Goal: Task Accomplishment & Management: Complete application form

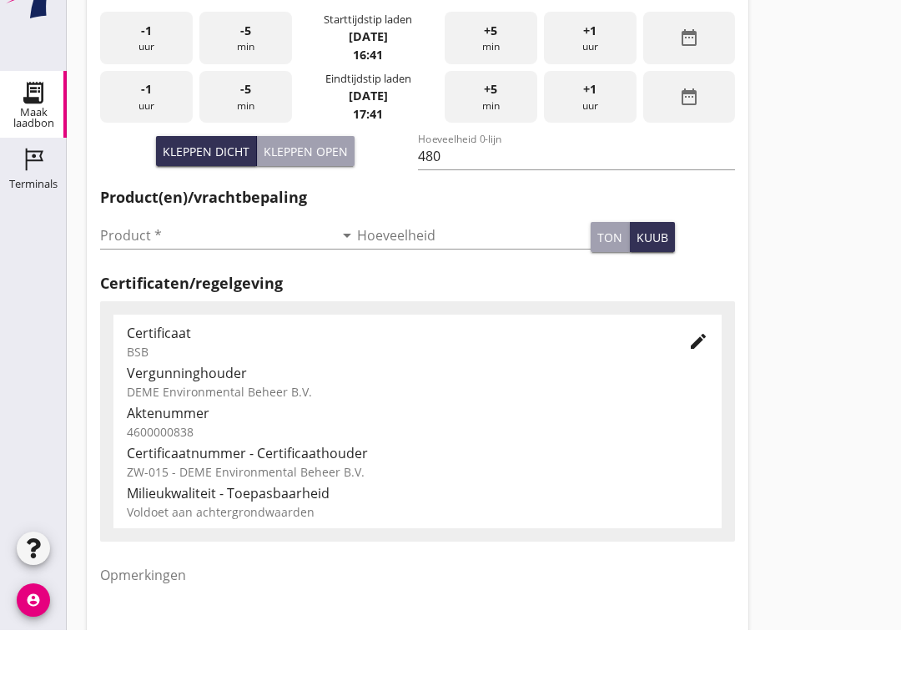
scroll to position [415, 0]
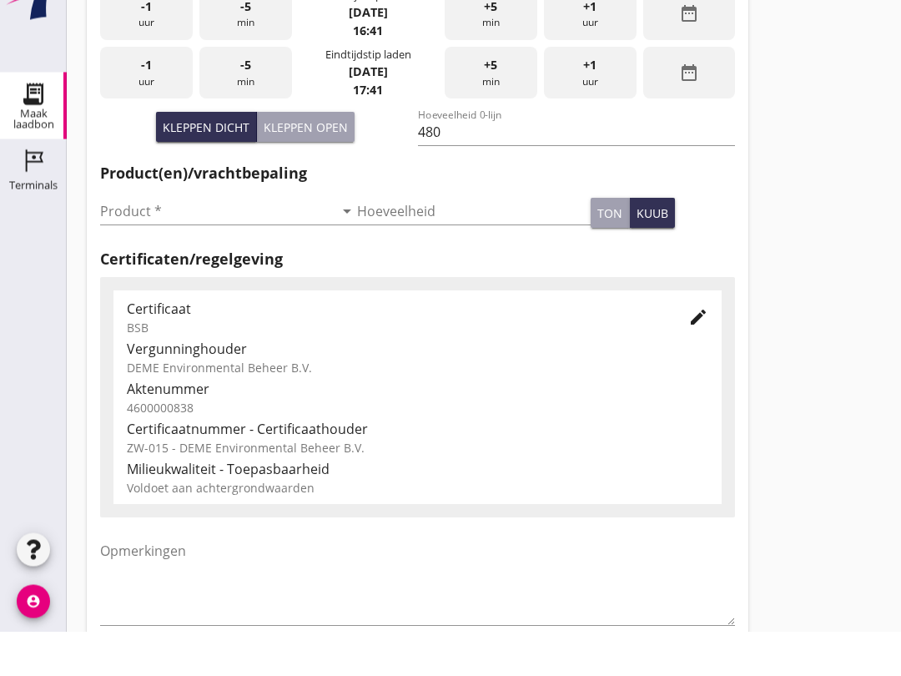
click at [170, 243] on input "Product *" at bounding box center [217, 256] width 234 height 27
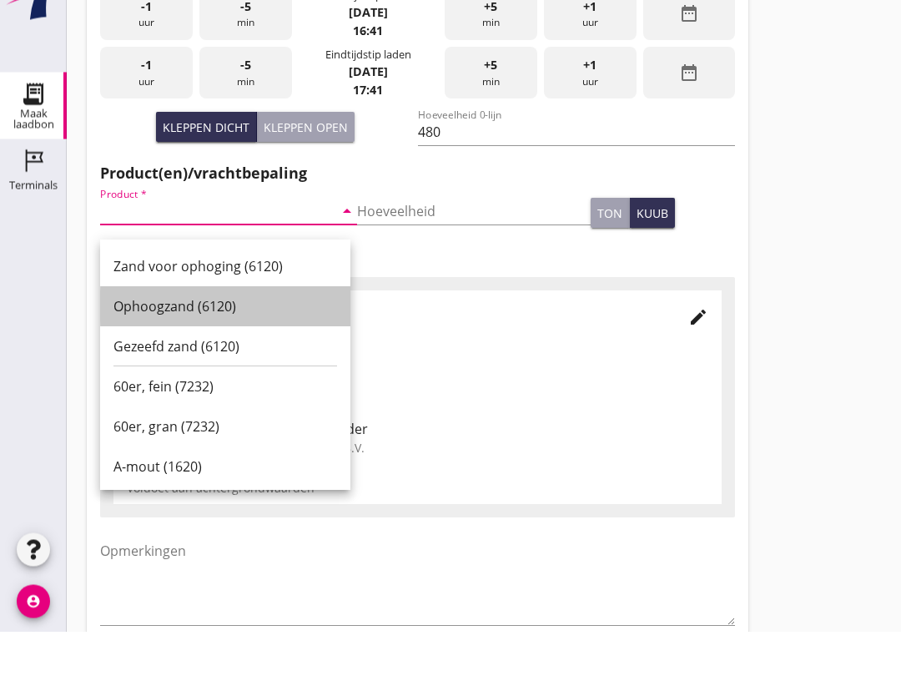
click at [194, 341] on div "Ophoogzand (6120)" at bounding box center [225, 351] width 224 height 20
type input "Ophoogzand (6120)"
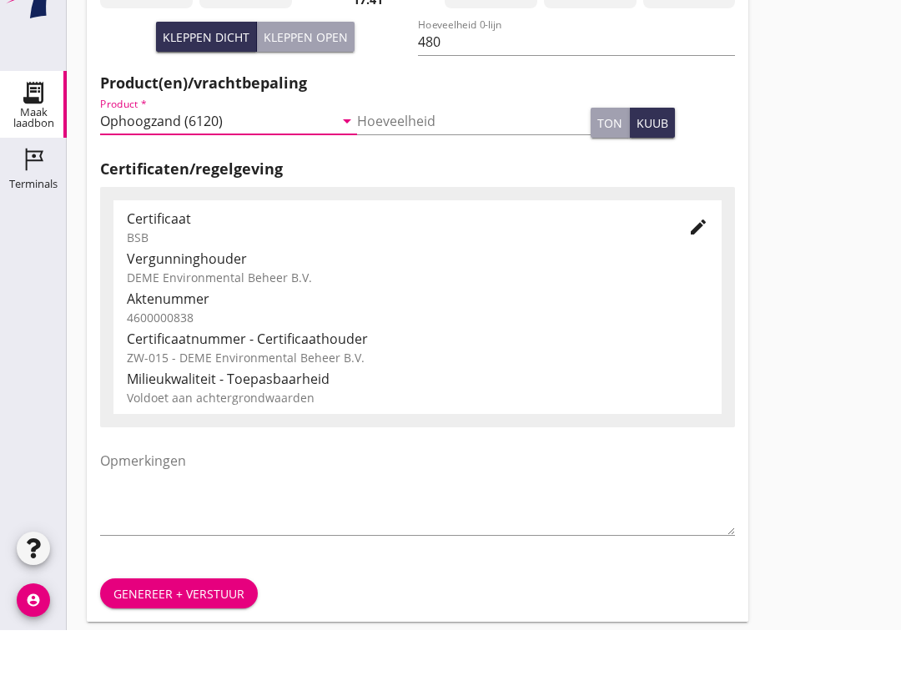
scroll to position [531, 0]
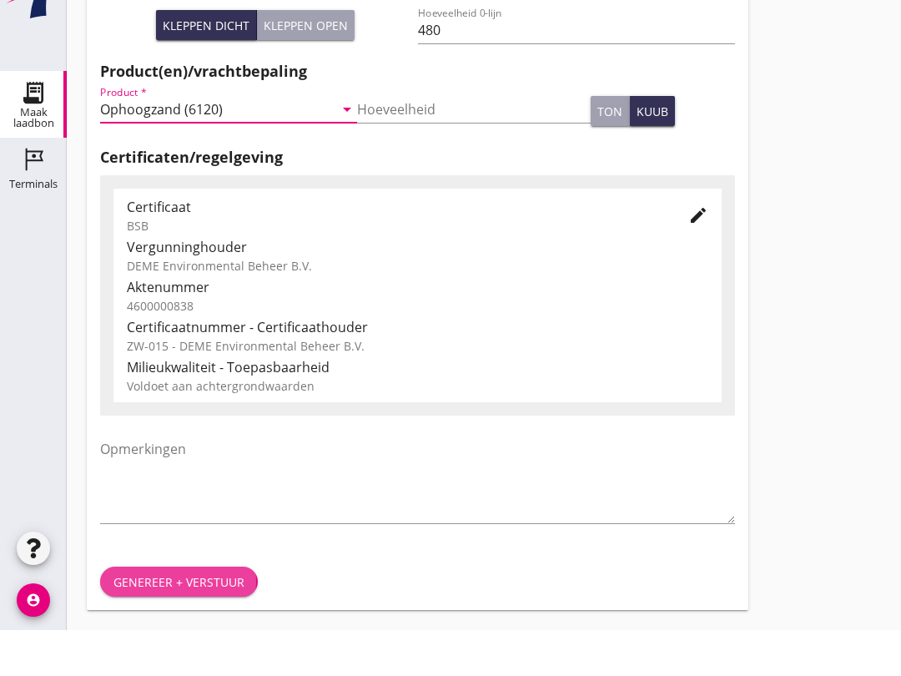
click at [200, 619] on div "Genereer + verstuur" at bounding box center [178, 628] width 131 height 18
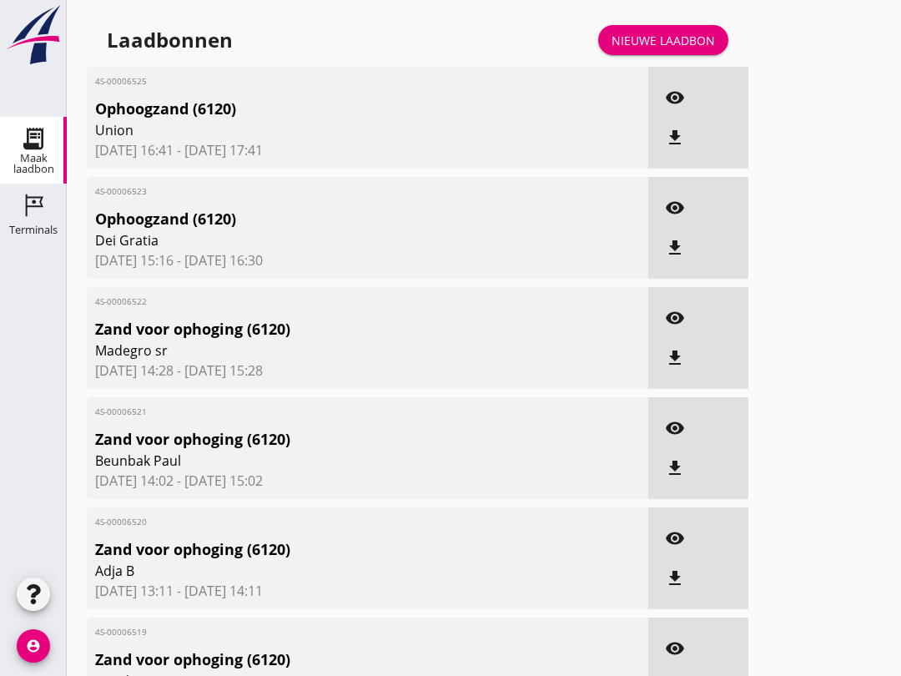
click at [671, 49] on div "Nieuwe laadbon" at bounding box center [662, 41] width 103 height 18
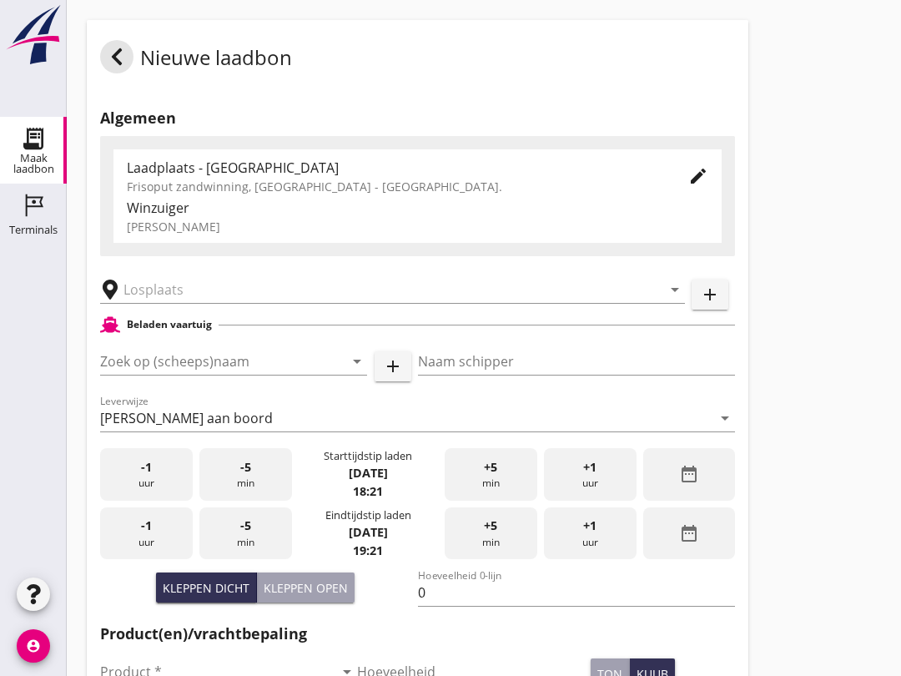
click at [164, 425] on div "[PERSON_NAME] aan boord" at bounding box center [186, 417] width 173 height 15
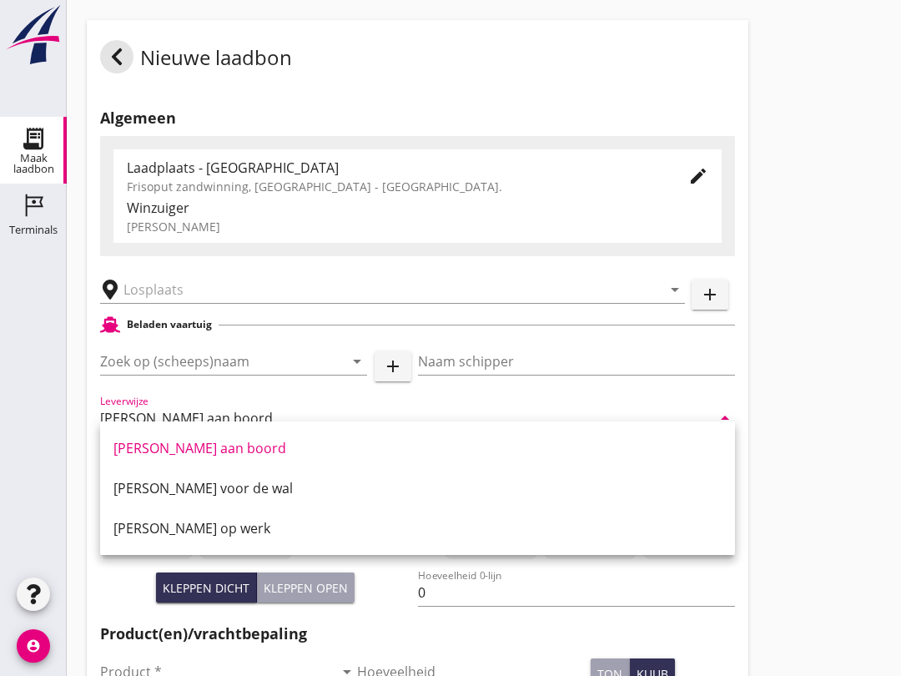
click at [170, 375] on input "Zoek op (scheeps)naam" at bounding box center [210, 361] width 220 height 27
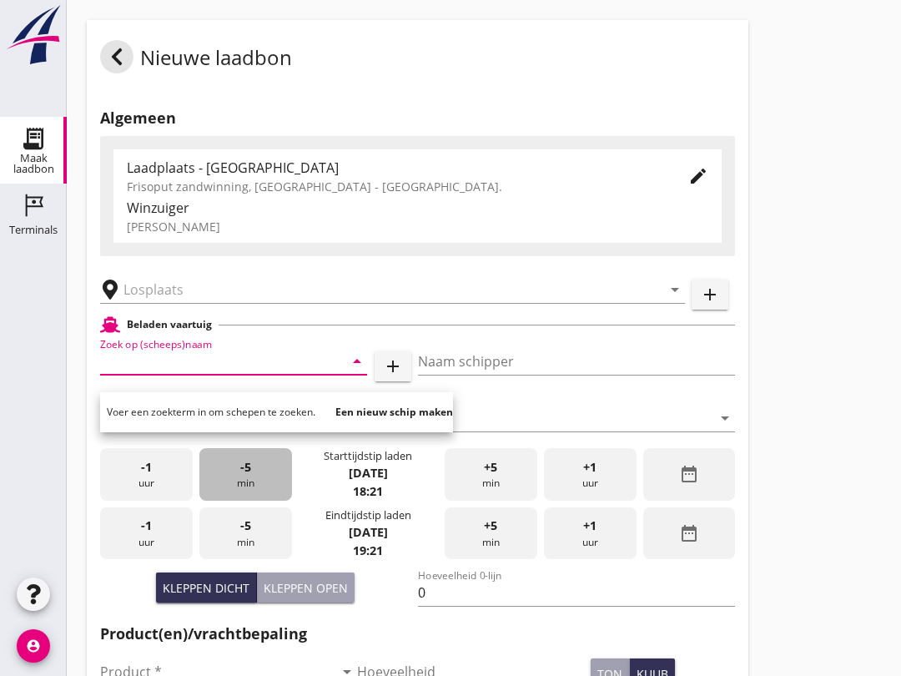
click at [244, 476] on span "-5" at bounding box center [245, 467] width 11 height 18
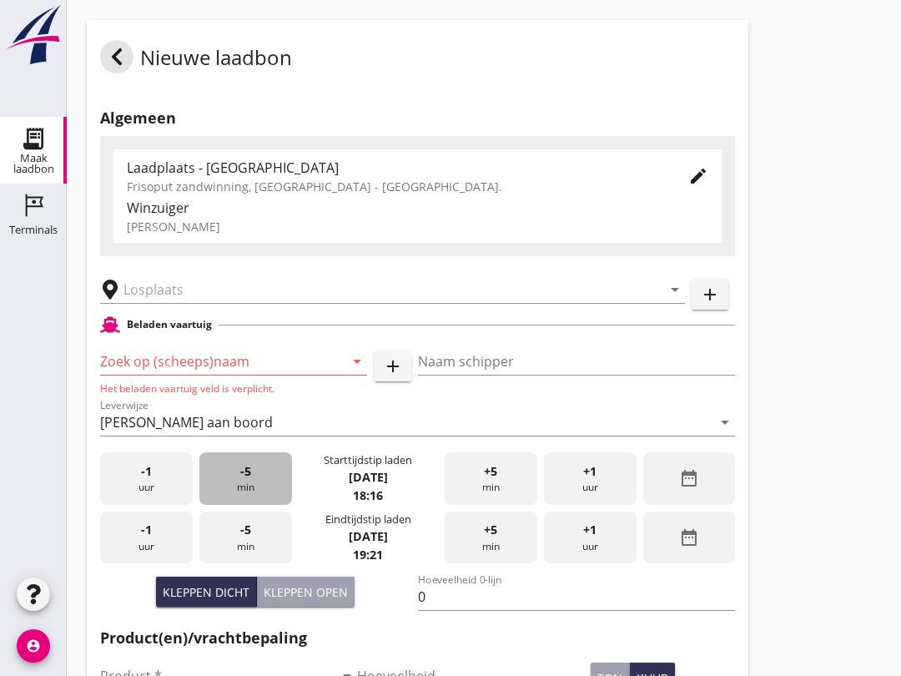
click at [260, 495] on div "-5 min" at bounding box center [245, 478] width 93 height 53
click at [176, 371] on input "Zoek op (scheeps)naam" at bounding box center [210, 361] width 220 height 27
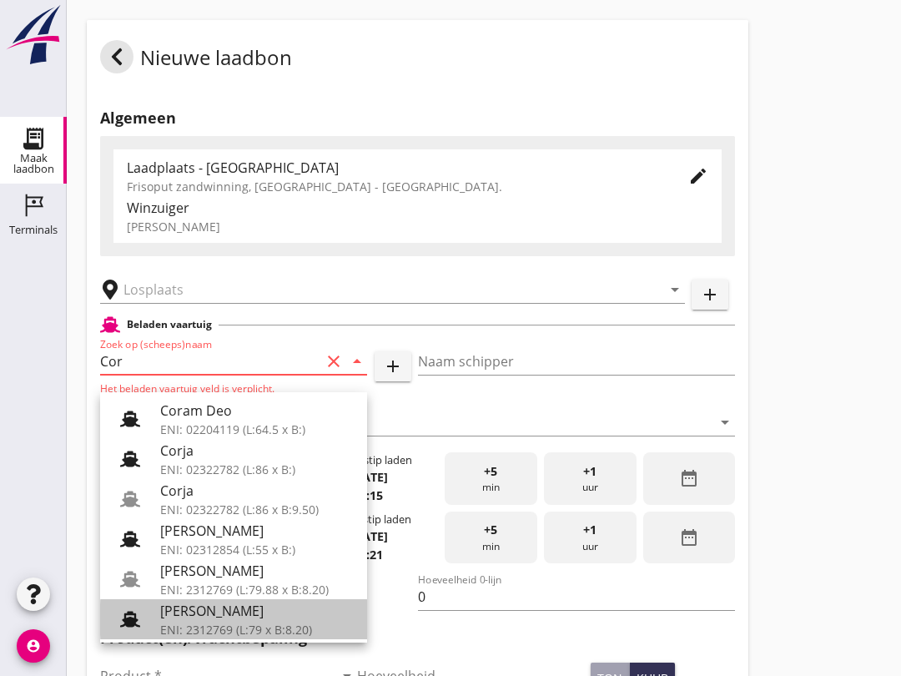
click at [269, 606] on div "[PERSON_NAME]" at bounding box center [257, 611] width 194 height 20
type input "[PERSON_NAME]"
type input "718"
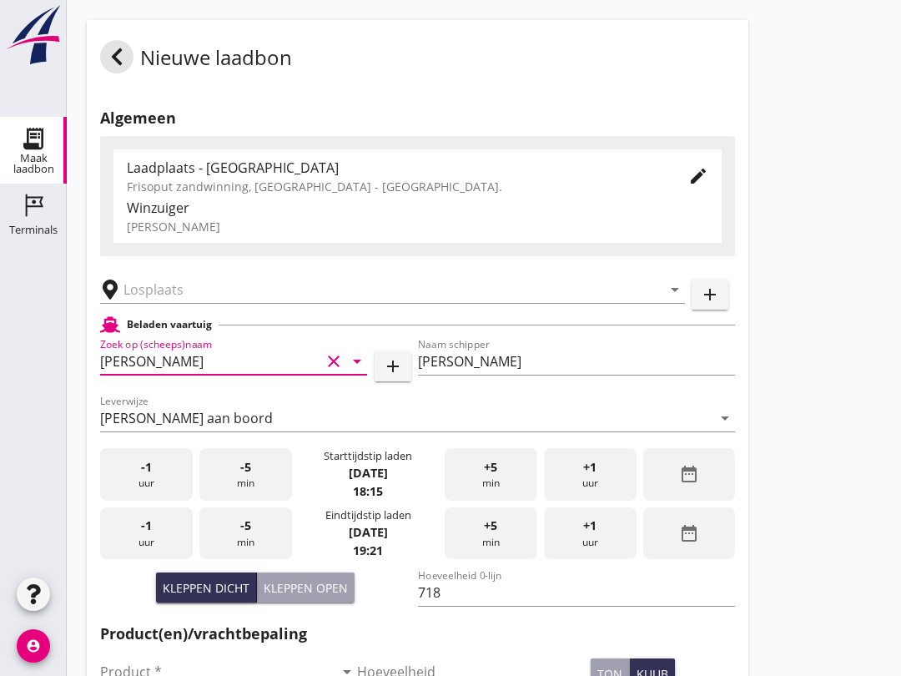
click at [257, 303] on input "text" at bounding box center [380, 289] width 515 height 27
